Goal: Information Seeking & Learning: Find specific fact

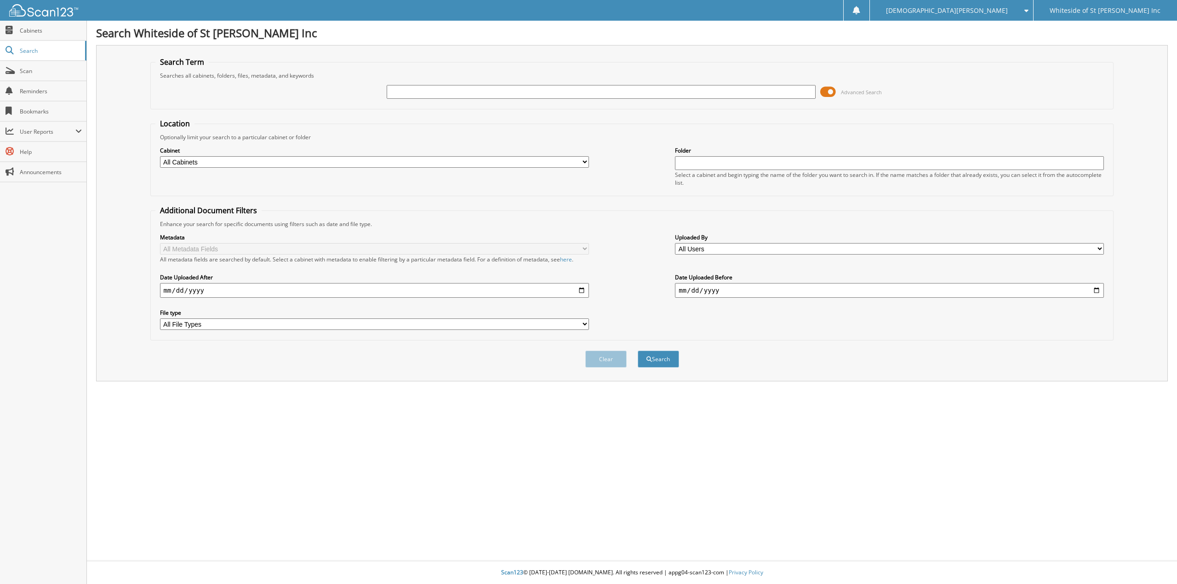
click at [415, 91] on input "text" at bounding box center [601, 92] width 429 height 14
type input "[PERSON_NAME]"
click at [638, 351] on button "Search" at bounding box center [658, 359] width 41 height 17
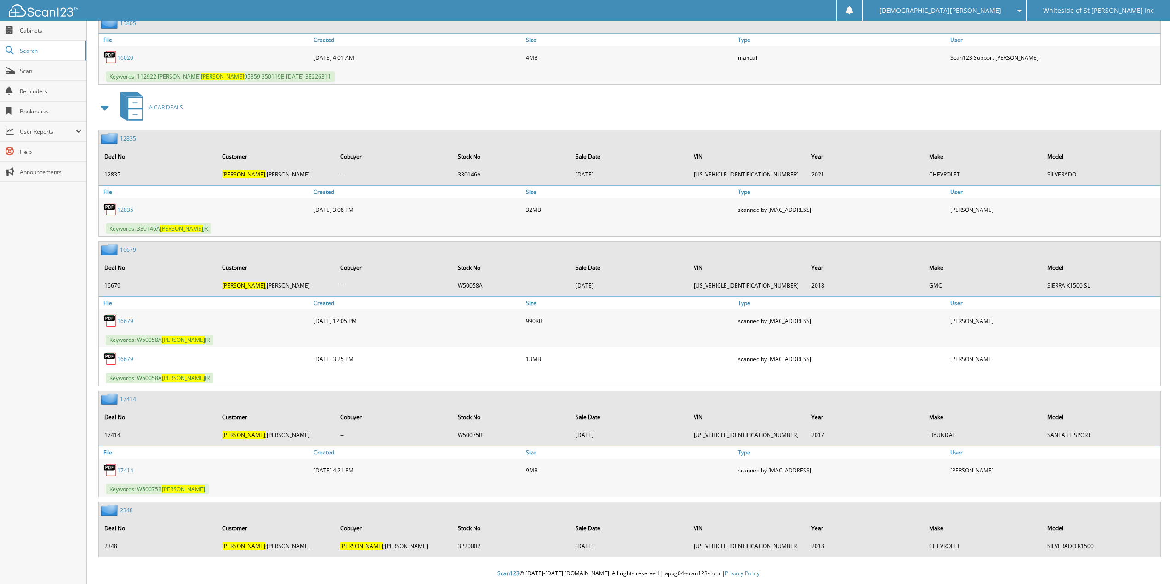
scroll to position [669, 0]
click at [125, 469] on link "17414" at bounding box center [125, 470] width 16 height 8
